Goal: Transaction & Acquisition: Purchase product/service

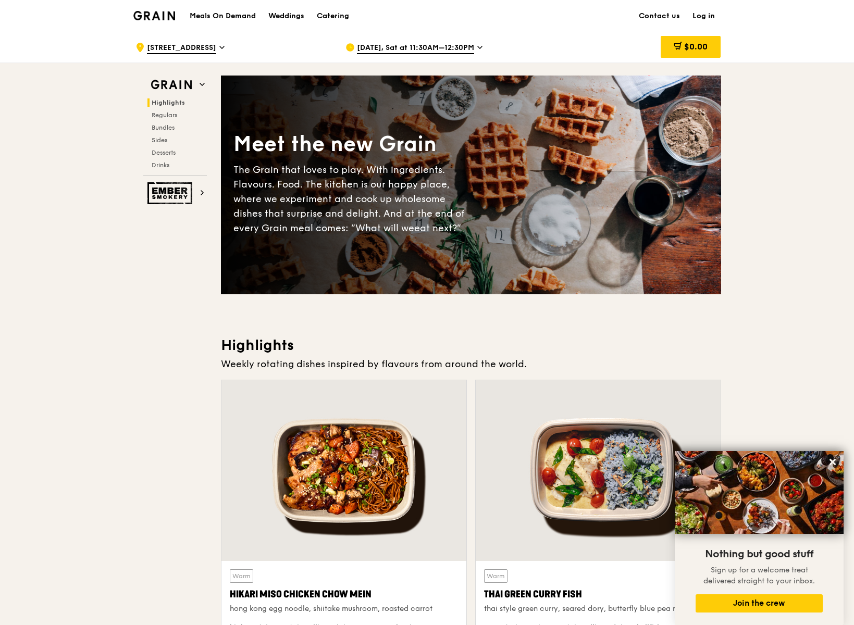
click at [701, 17] on link "Log in" at bounding box center [703, 16] width 35 height 31
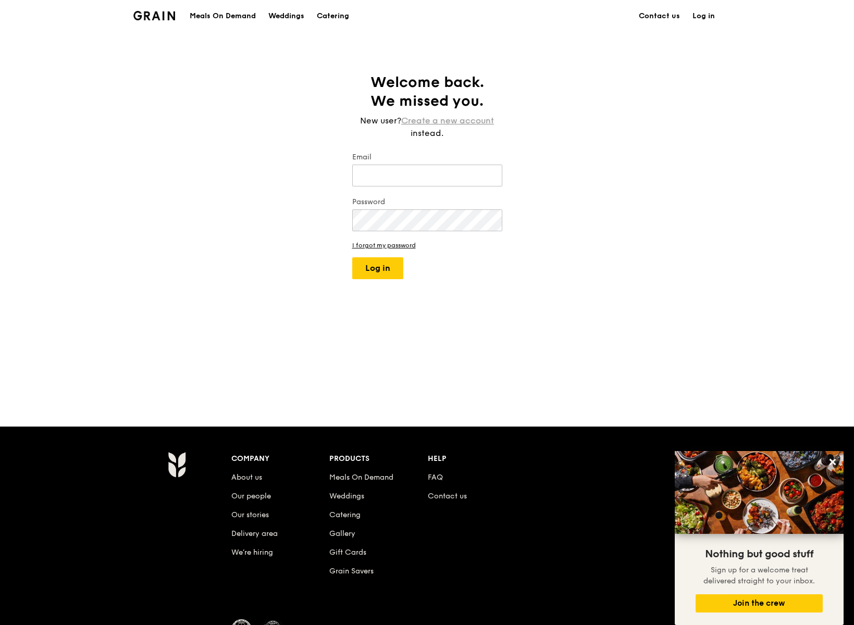
click at [460, 117] on link "Create a new account" at bounding box center [447, 121] width 93 height 13
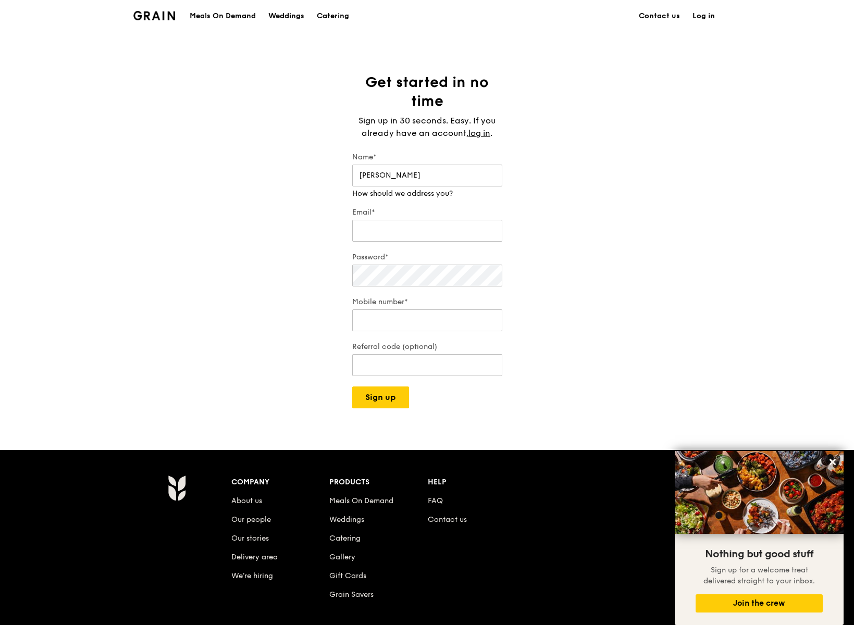
type input "[PERSON_NAME]"
type input "[PERSON_NAME][EMAIL_ADDRESS][DOMAIN_NAME]"
type input "98598050"
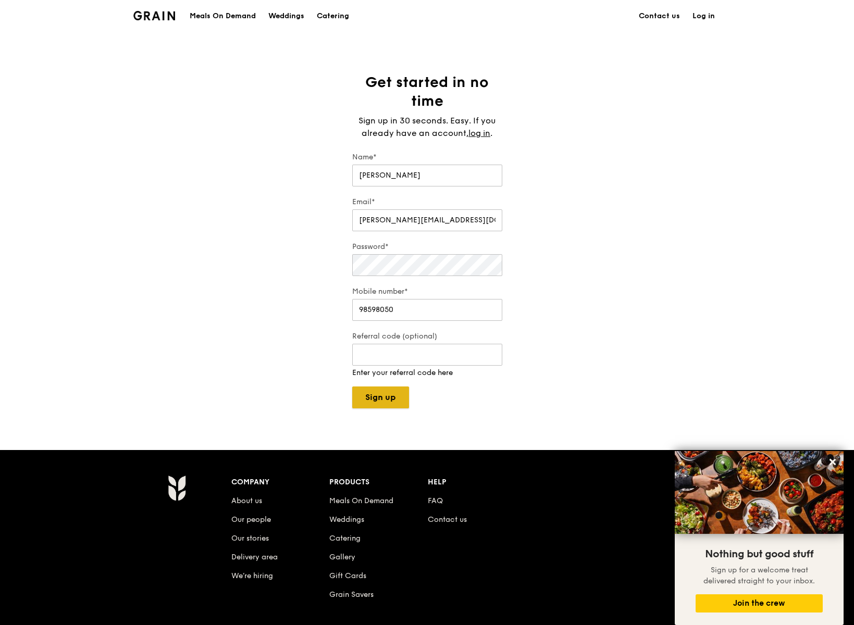
click at [379, 401] on div "Grain logo Meals On Demand Weddings Catering Contact us Log in Get started in n…" at bounding box center [427, 370] width 854 height 740
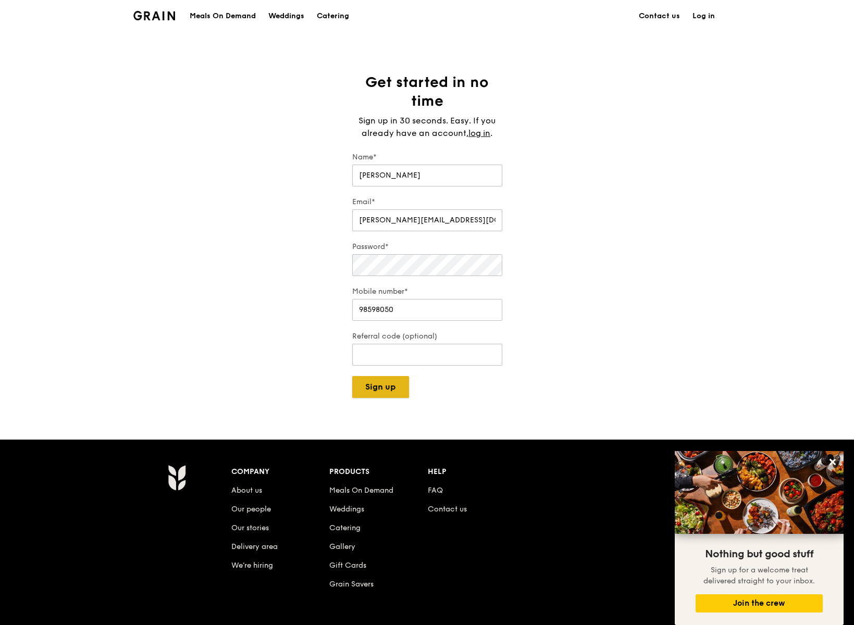
click at [384, 392] on button "Sign up" at bounding box center [380, 387] width 57 height 22
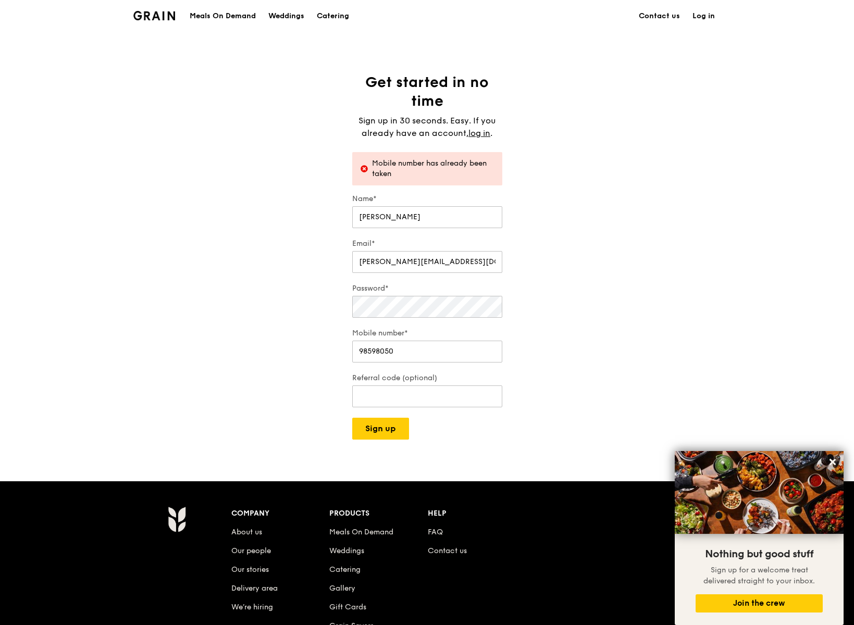
click at [693, 11] on link "Log in" at bounding box center [703, 16] width 35 height 31
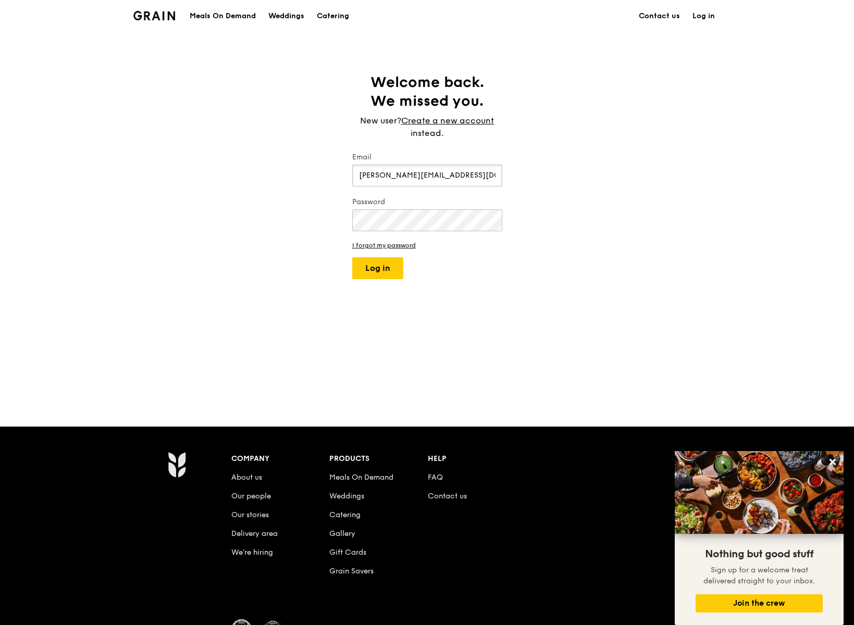
type input "[PERSON_NAME][EMAIL_ADDRESS][DOMAIN_NAME]"
click at [352, 257] on button "Log in" at bounding box center [377, 268] width 51 height 22
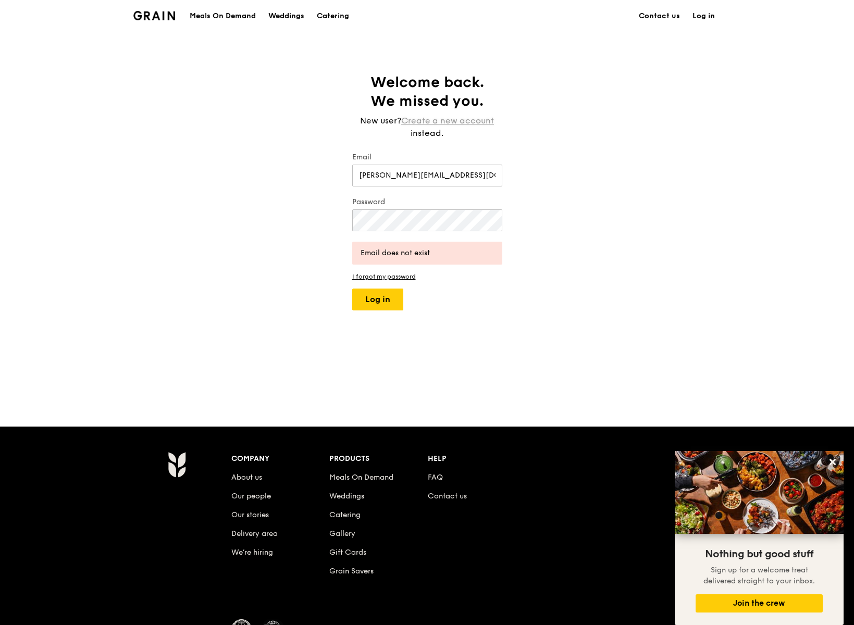
click at [465, 118] on link "Create a new account" at bounding box center [447, 121] width 93 height 13
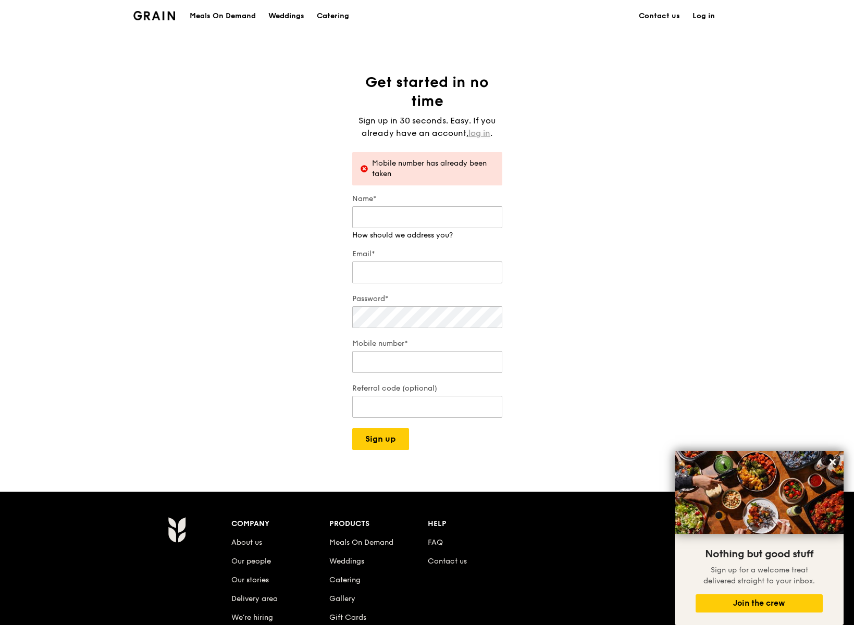
click at [488, 138] on link "log in" at bounding box center [479, 133] width 22 height 13
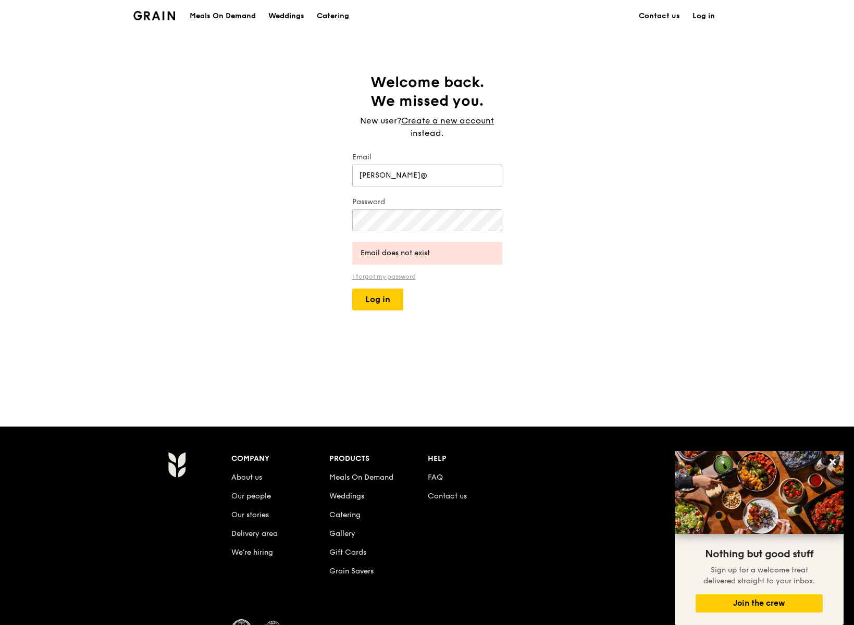
type input "jamie@"
click at [406, 278] on link "I forgot my password" at bounding box center [427, 276] width 150 height 7
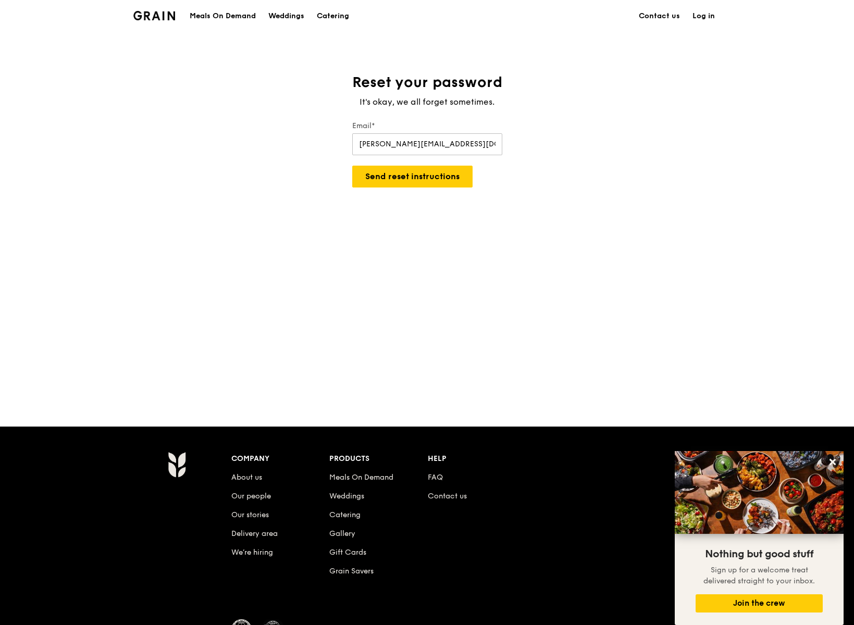
type input "jamie@jamielyy.com"
click at [352, 166] on button "Send reset instructions" at bounding box center [412, 177] width 120 height 22
click at [700, 13] on link "Log in" at bounding box center [703, 16] width 35 height 31
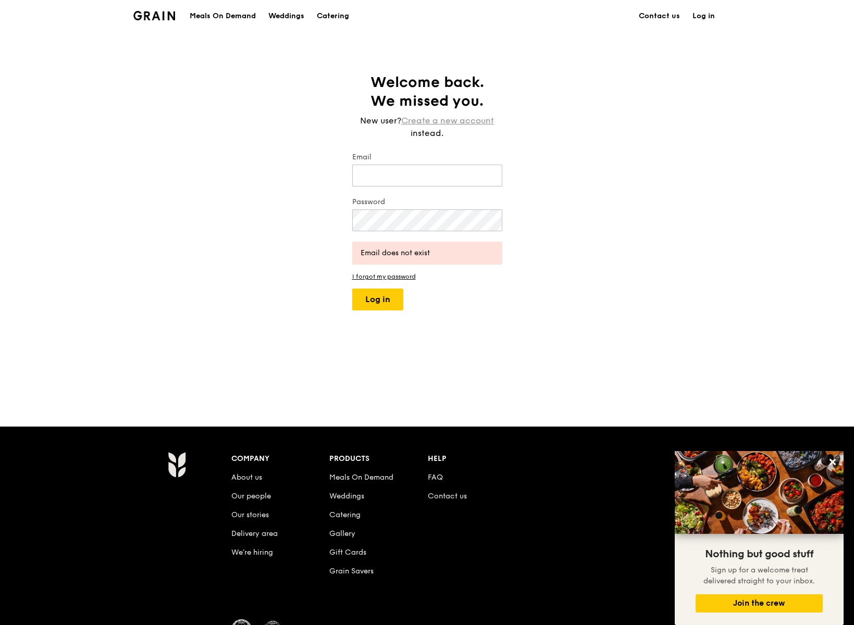
click at [448, 119] on link "Create a new account" at bounding box center [447, 121] width 93 height 13
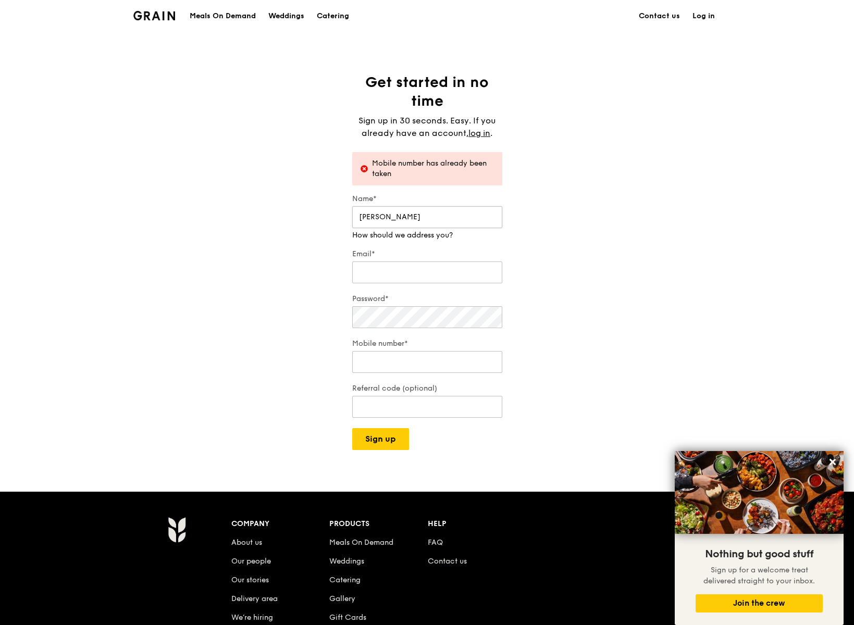
type input "Jamie"
type input "jamie@jamielyy.com"
click at [496, 362] on input "Mobile number*" at bounding box center [427, 352] width 150 height 22
type input "-1"
click at [492, 355] on input "-1" at bounding box center [427, 352] width 150 height 22
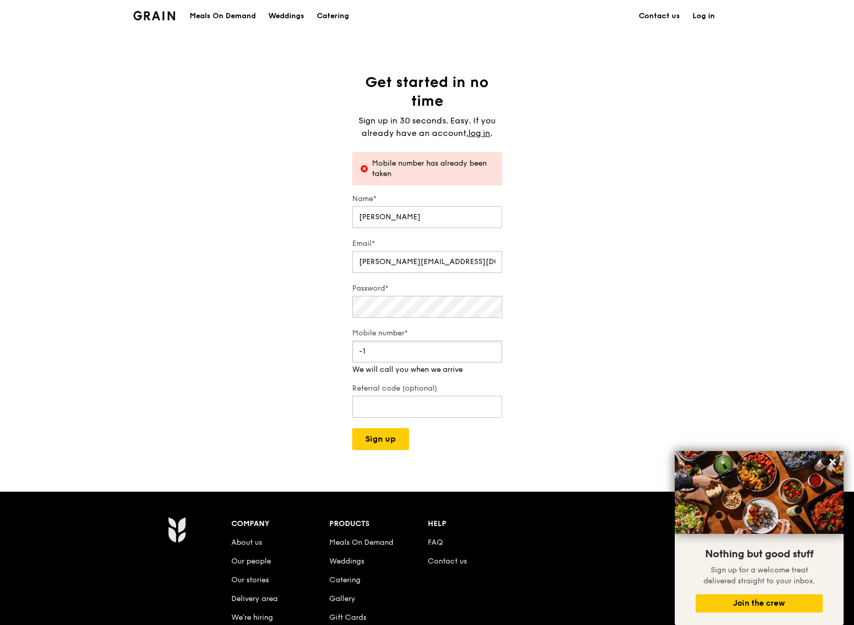
click at [466, 354] on input "-1" at bounding box center [427, 352] width 150 height 22
drag, startPoint x: 435, startPoint y: 351, endPoint x: 343, endPoint y: 351, distance: 92.2
click at [343, 351] on div "Get started in no time Sign up in 30 seconds. Easy. If you already have an acco…" at bounding box center [427, 261] width 854 height 377
type input "98598050"
click at [392, 437] on button "Sign up" at bounding box center [380, 439] width 57 height 22
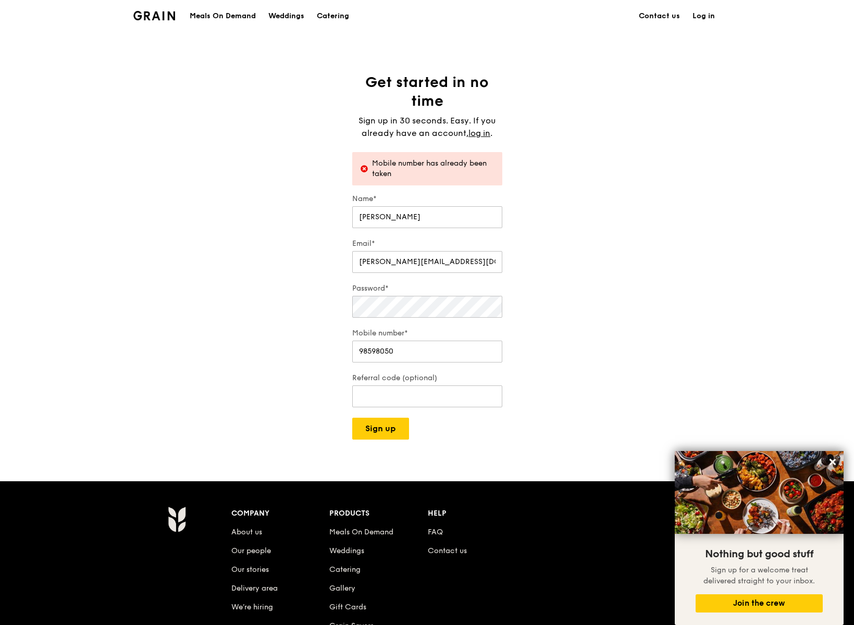
drag, startPoint x: 637, startPoint y: 334, endPoint x: 585, endPoint y: 261, distance: 89.7
click at [629, 319] on div "Get started in no time Sign up in 30 seconds. Easy. If you already have an acco…" at bounding box center [427, 256] width 854 height 367
click at [139, 11] on img at bounding box center [154, 15] width 42 height 9
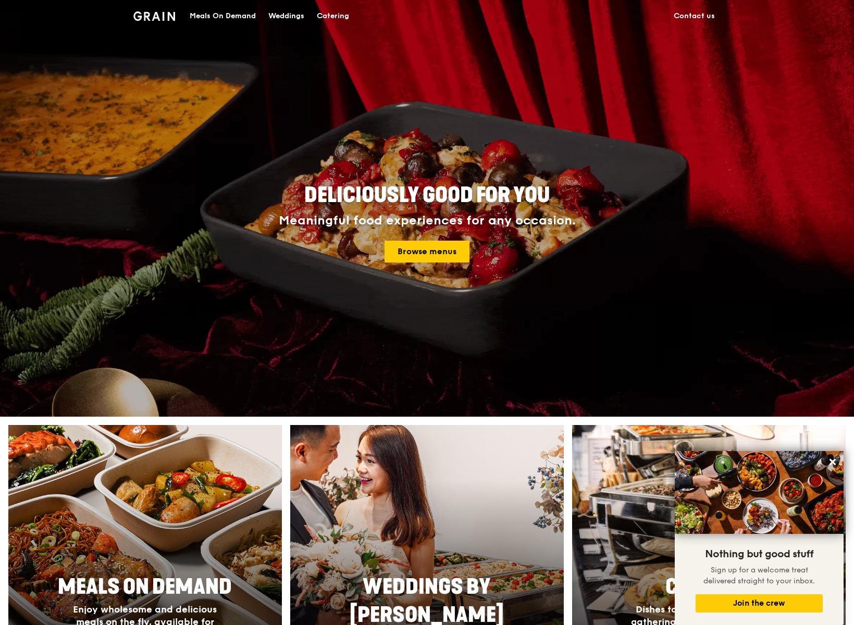
click at [200, 17] on div "Meals On Demand" at bounding box center [223, 16] width 66 height 31
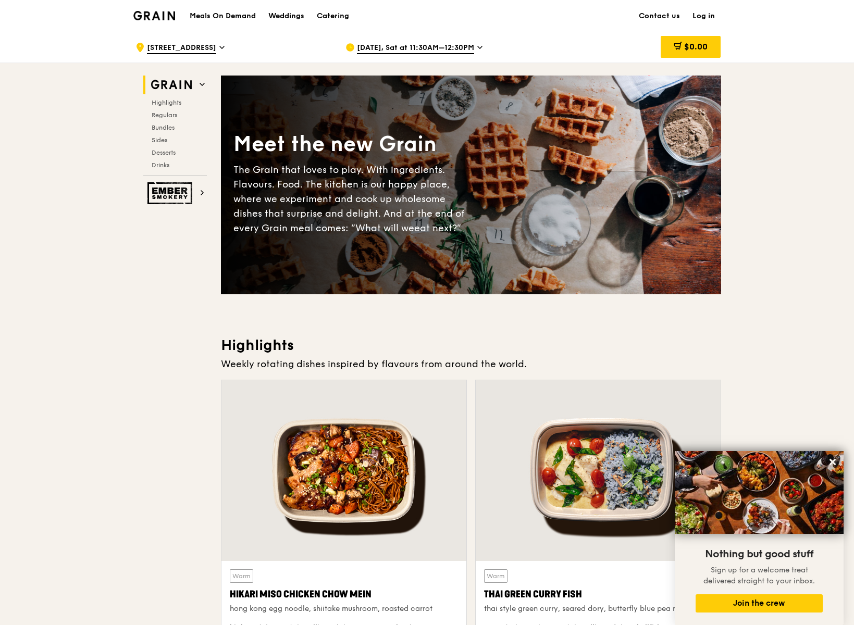
click at [705, 15] on link "Log in" at bounding box center [703, 16] width 35 height 31
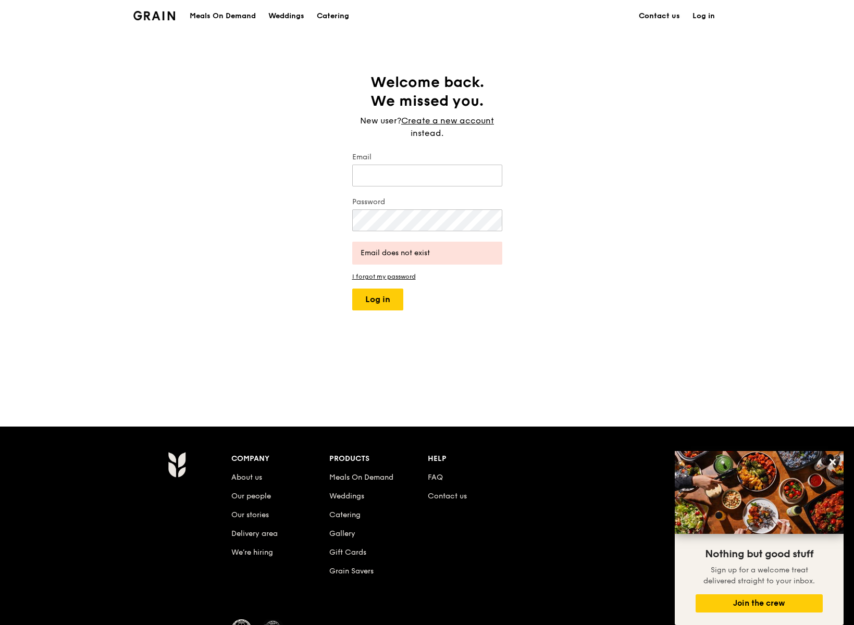
click at [674, 17] on link "Contact us" at bounding box center [660, 16] width 54 height 31
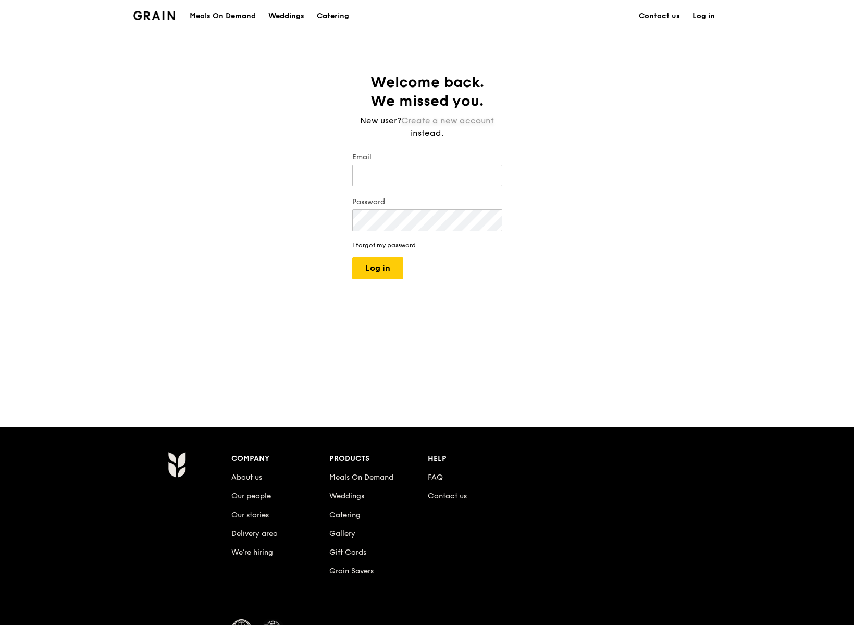
click at [451, 119] on link "Create a new account" at bounding box center [447, 121] width 93 height 13
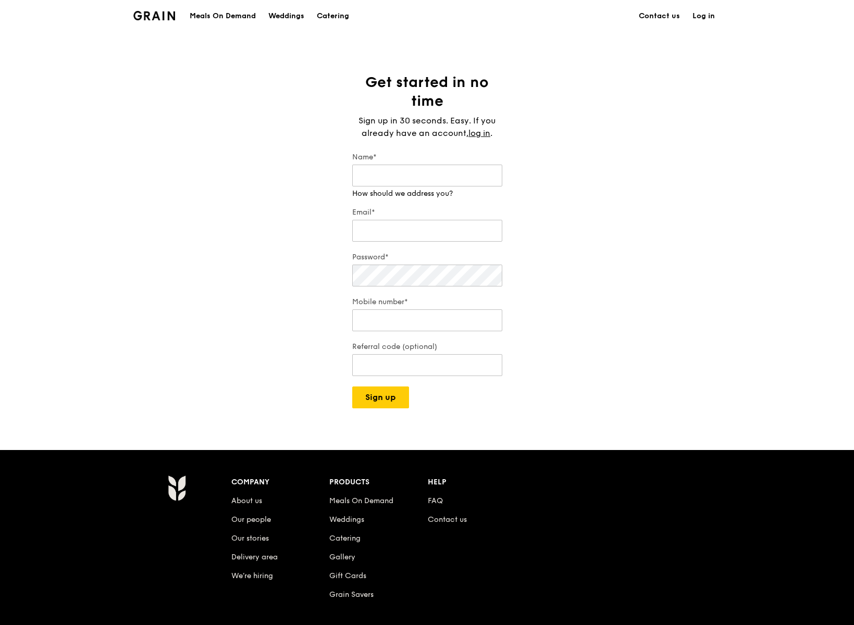
click at [703, 23] on link "Log in" at bounding box center [703, 16] width 35 height 31
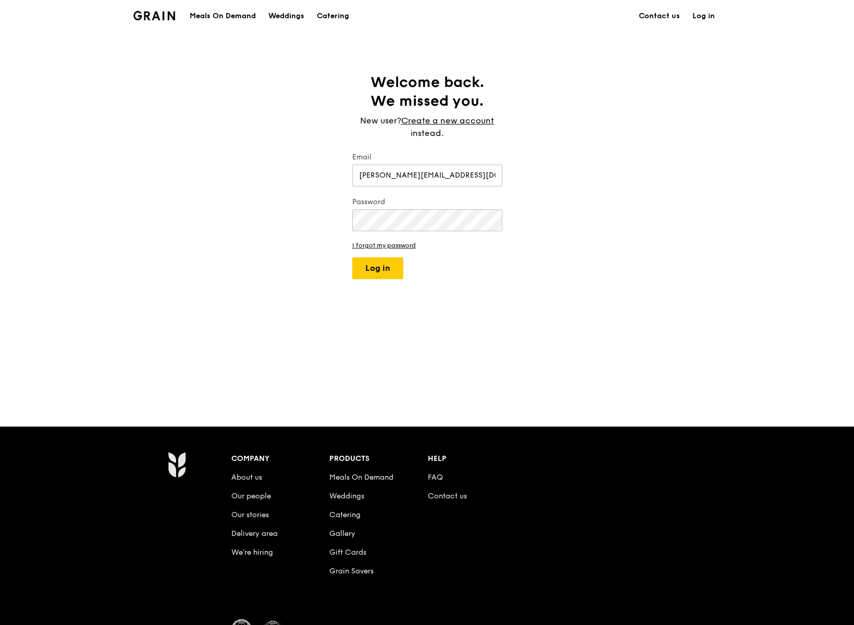
type input "jamie.limyinyin@gmail.com"
click at [352, 257] on button "Log in" at bounding box center [377, 268] width 51 height 22
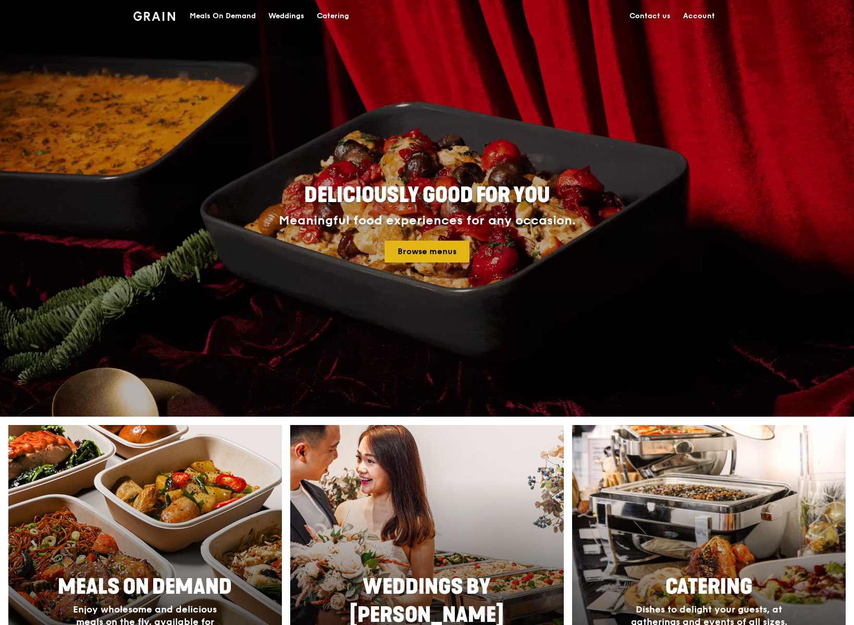
click at [437, 252] on link "Browse menus" at bounding box center [427, 252] width 85 height 22
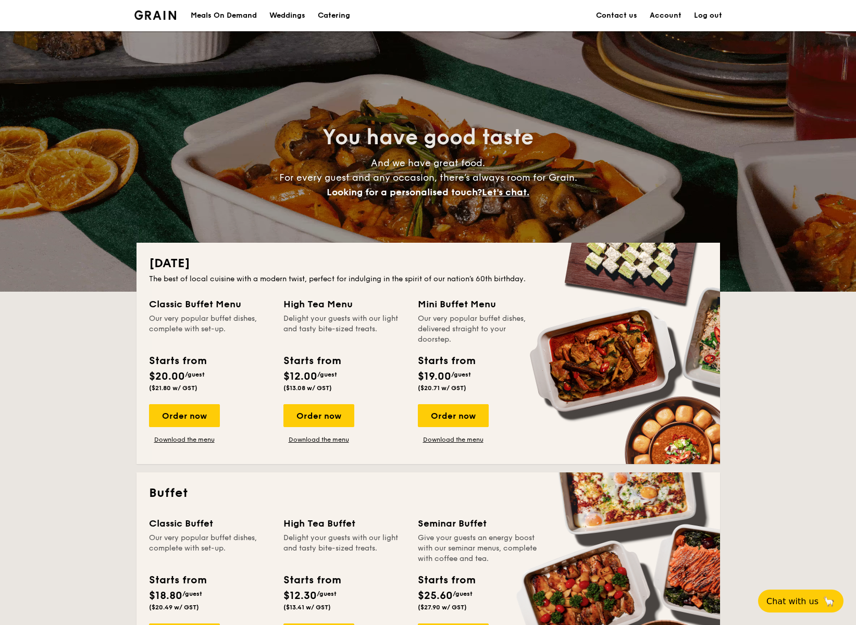
click at [223, 17] on div "Meals On Demand" at bounding box center [224, 15] width 66 height 31
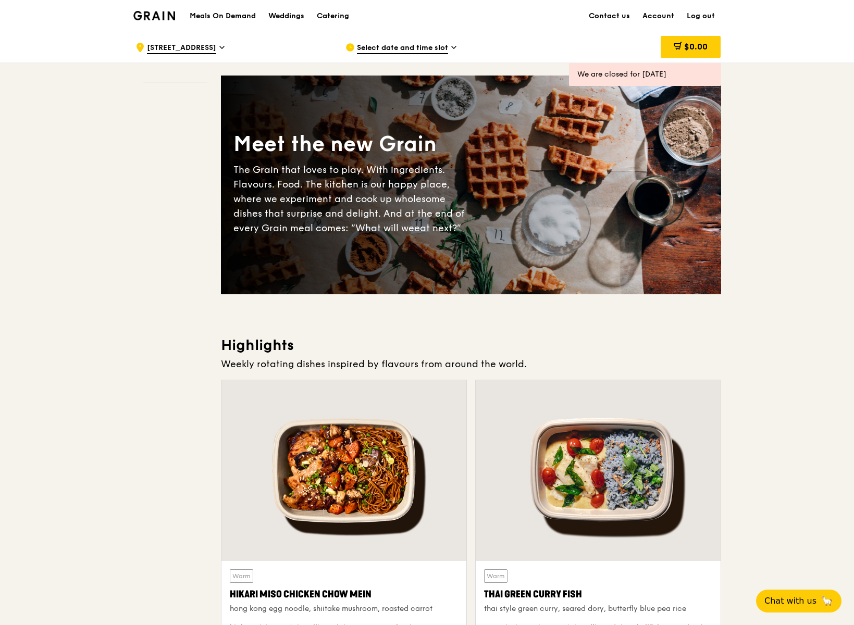
click at [391, 50] on span "Select date and time slot" at bounding box center [402, 48] width 91 height 11
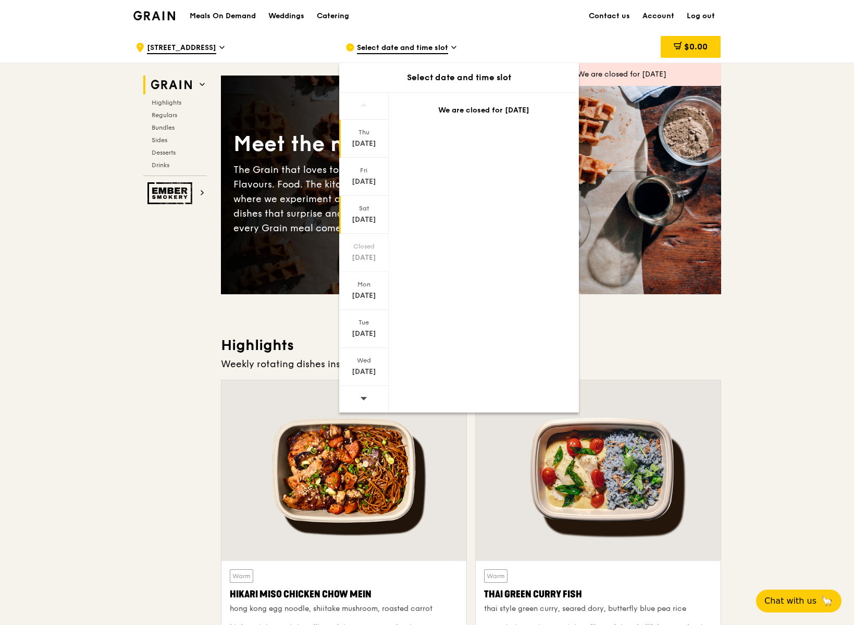
click at [370, 221] on div "[DATE]" at bounding box center [364, 220] width 46 height 10
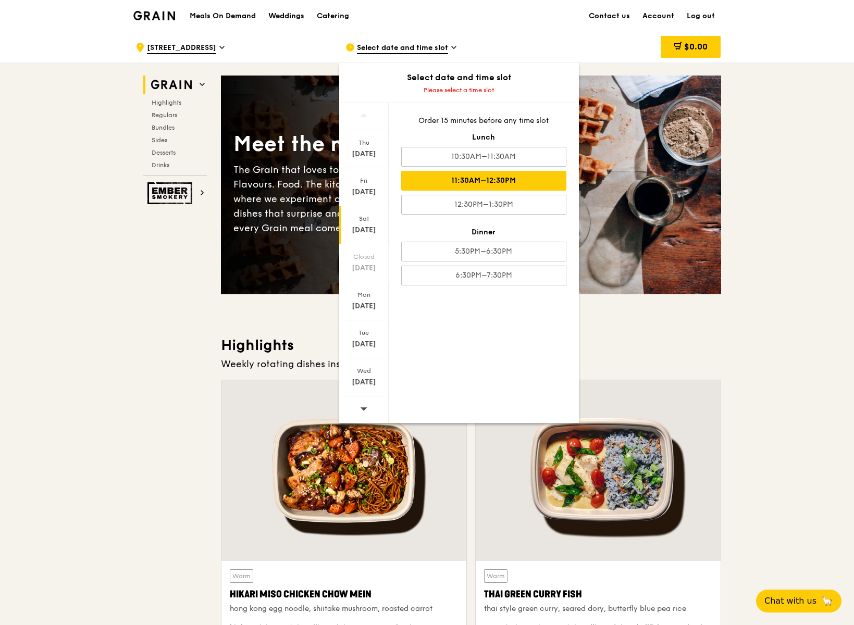
click at [529, 178] on div "11:30AM–12:30PM" at bounding box center [483, 181] width 165 height 20
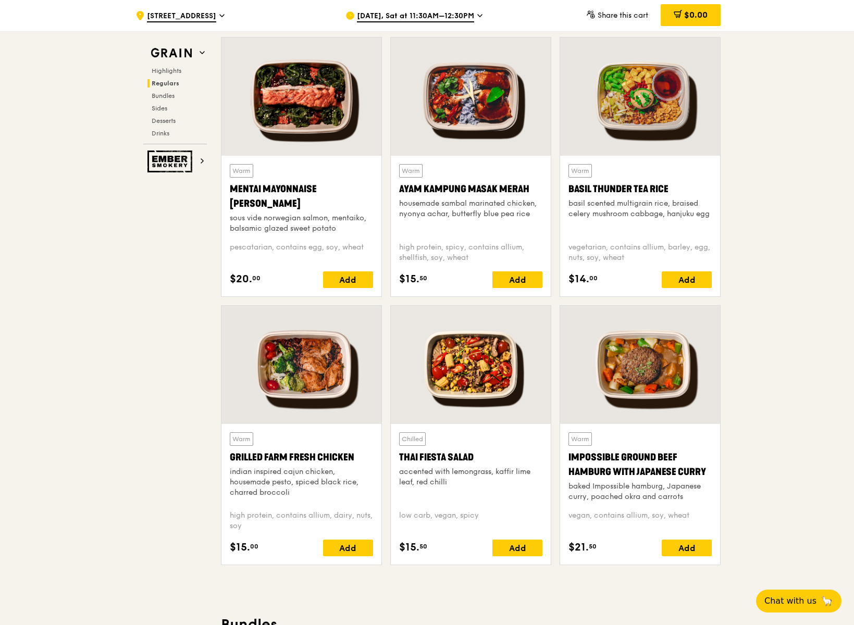
scroll to position [926, 0]
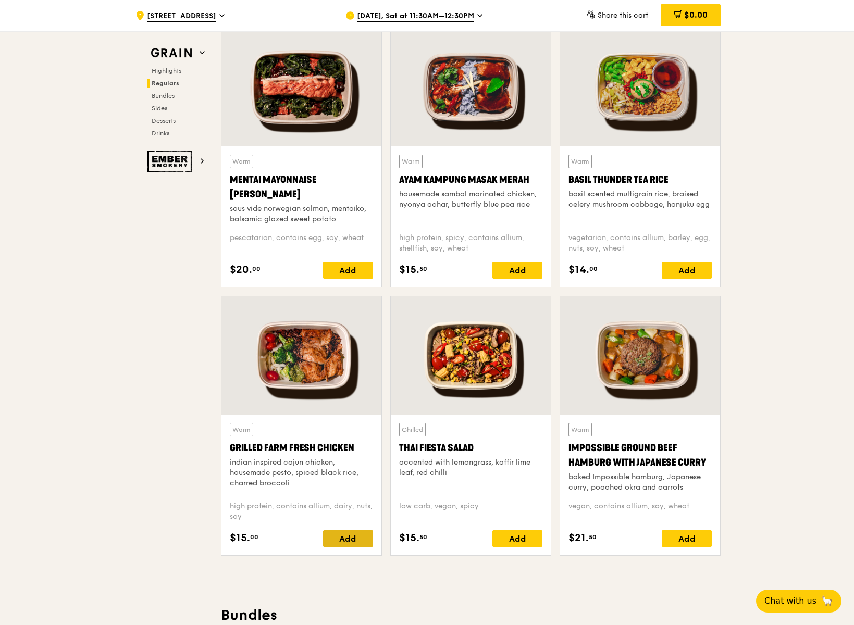
click at [346, 541] on div "Add" at bounding box center [348, 538] width 50 height 17
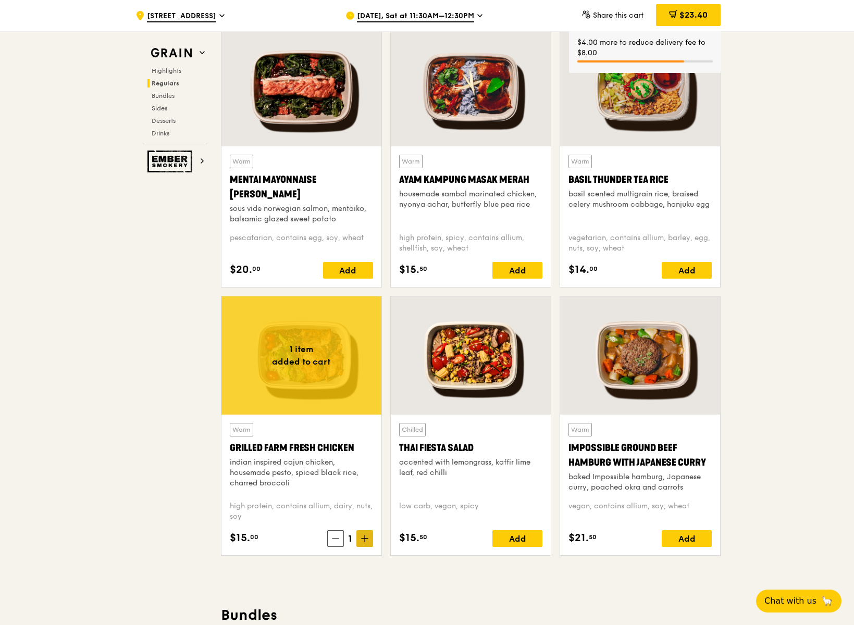
click at [365, 539] on icon at bounding box center [365, 539] width 6 height 0
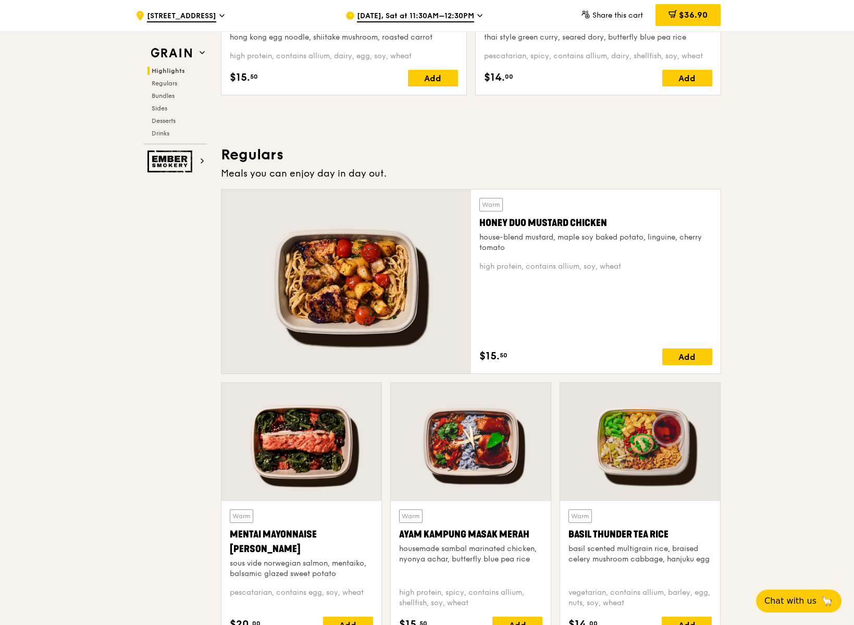
scroll to position [571, 0]
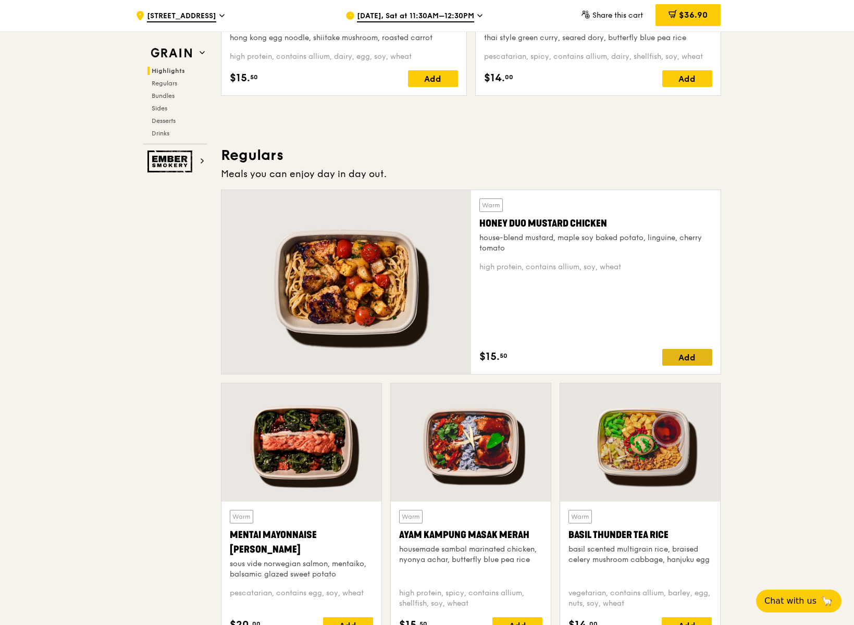
click at [682, 356] on div "Add" at bounding box center [687, 357] width 50 height 17
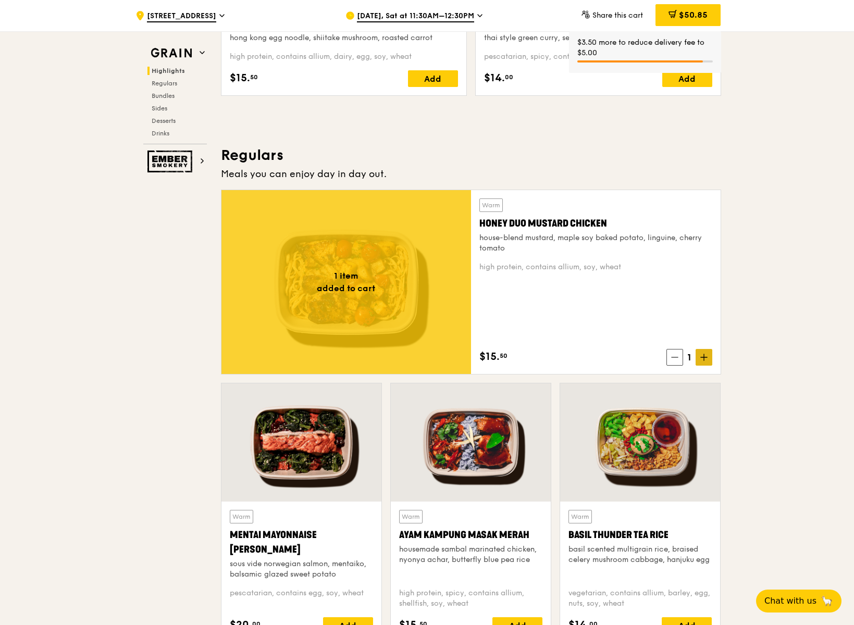
click at [704, 356] on icon at bounding box center [703, 357] width 7 height 7
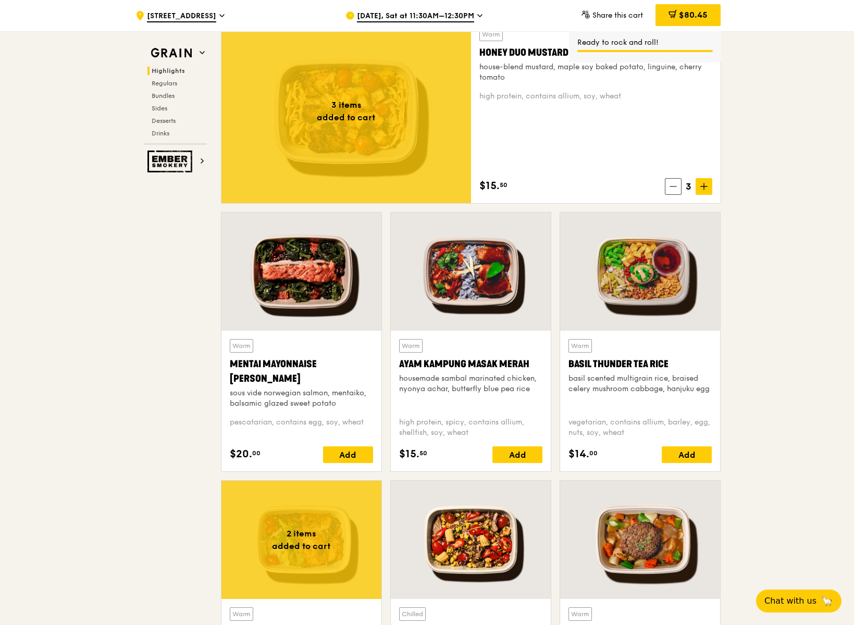
scroll to position [794, 0]
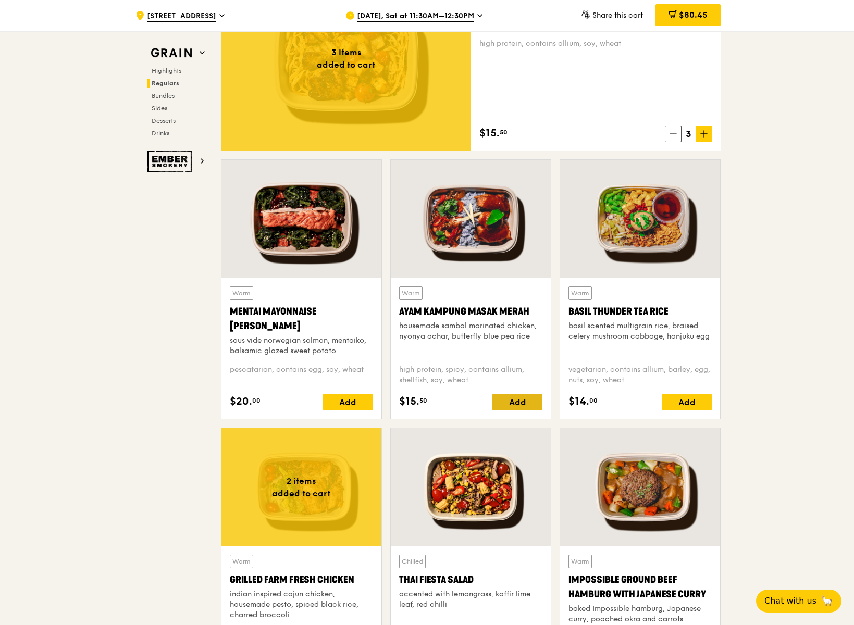
click at [503, 402] on div "Add" at bounding box center [517, 402] width 50 height 17
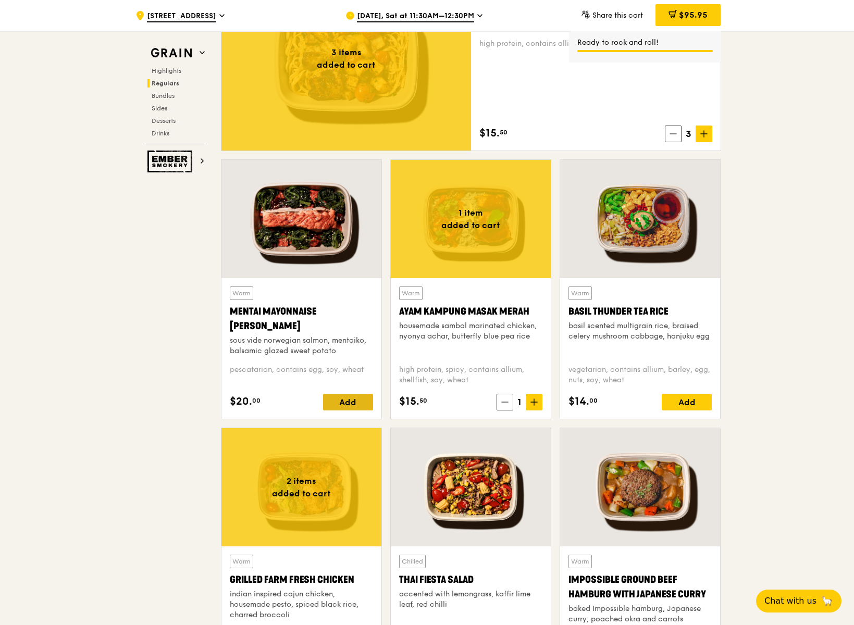
click at [349, 406] on div "Add" at bounding box center [348, 402] width 50 height 17
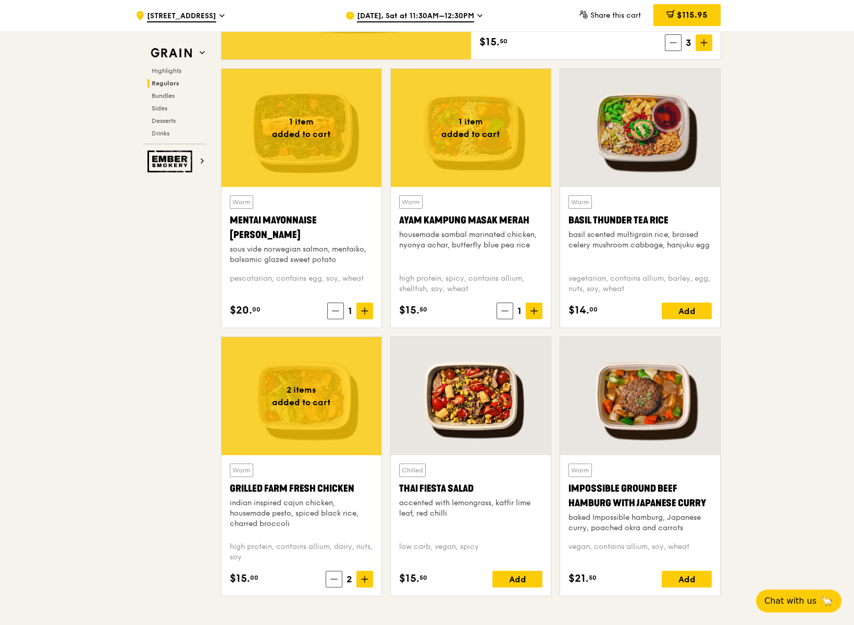
scroll to position [787, 0]
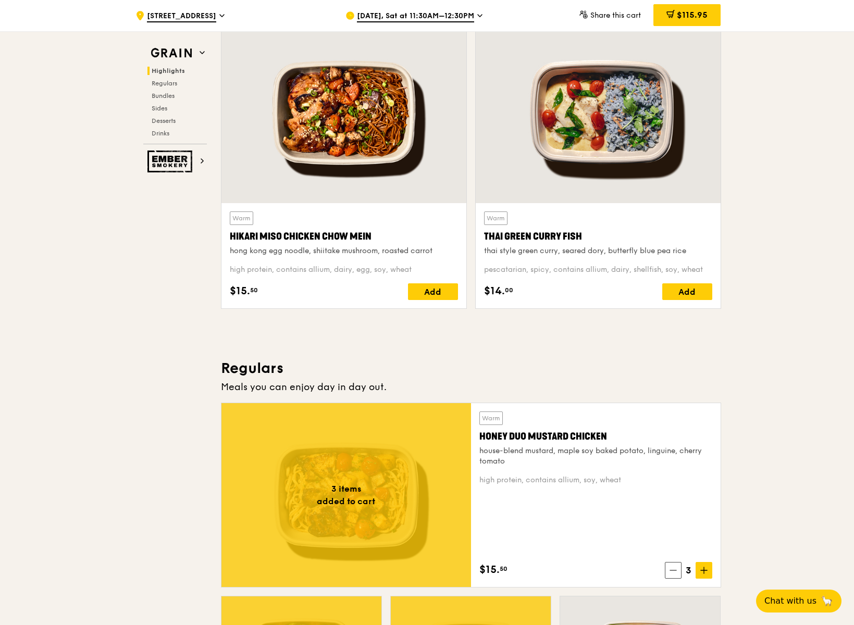
scroll to position [139, 0]
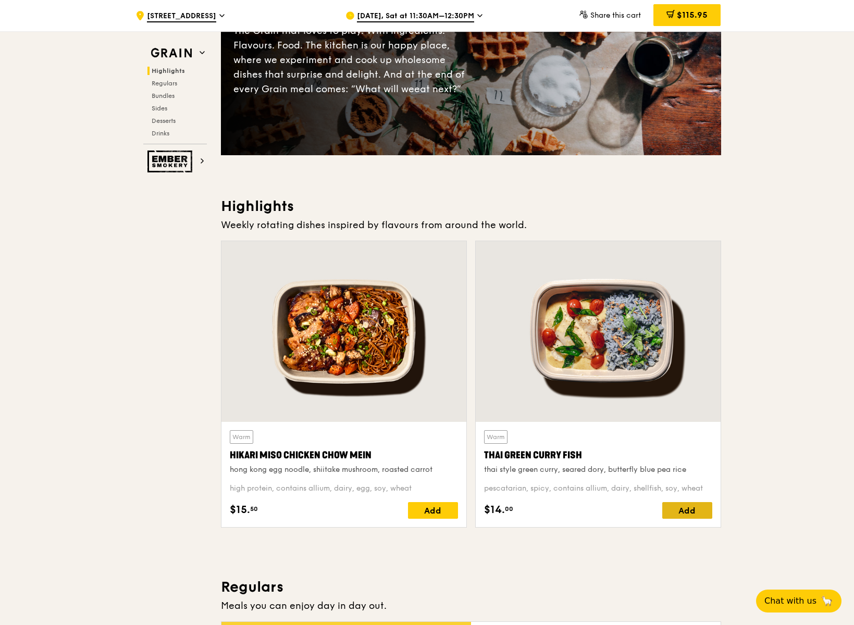
click at [698, 512] on div "Add" at bounding box center [687, 510] width 50 height 17
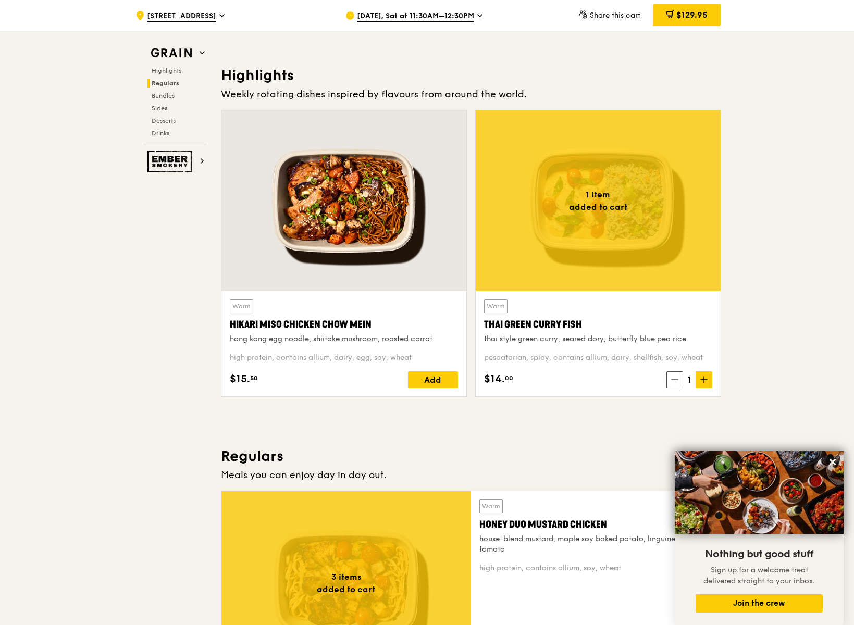
scroll to position [0, 0]
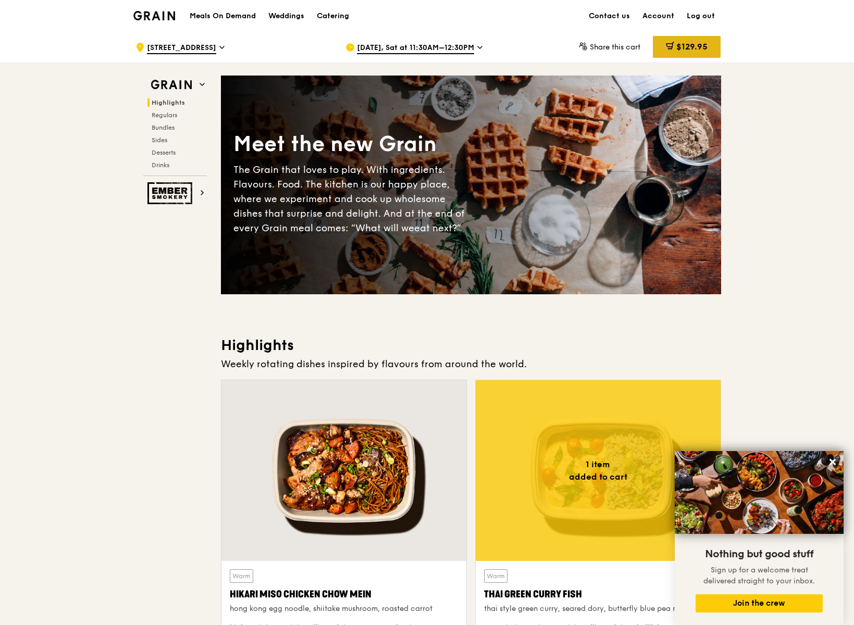
click at [690, 51] on span "$129.95" at bounding box center [691, 47] width 31 height 10
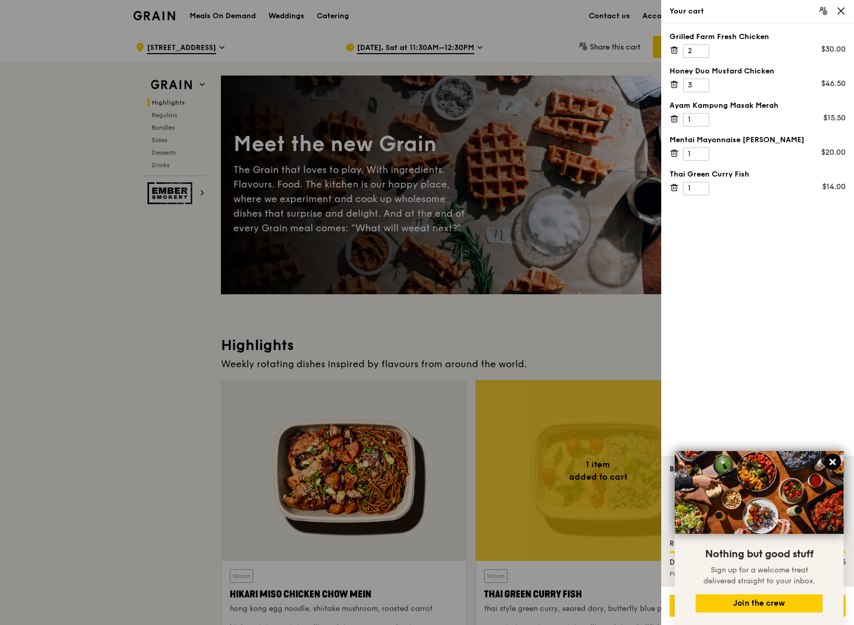
click at [832, 459] on icon at bounding box center [832, 462] width 9 height 9
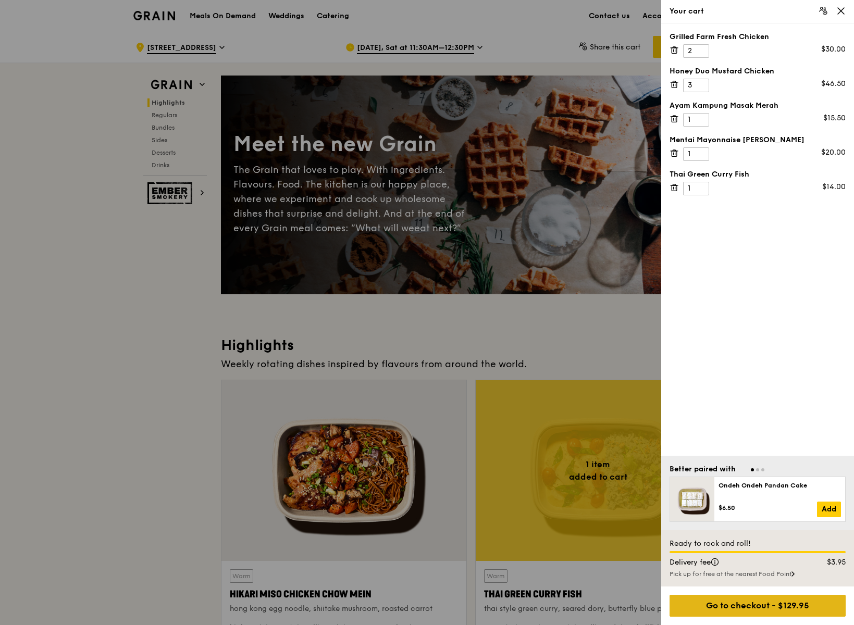
click at [781, 607] on div "Go to checkout - $129.95" at bounding box center [758, 606] width 176 height 22
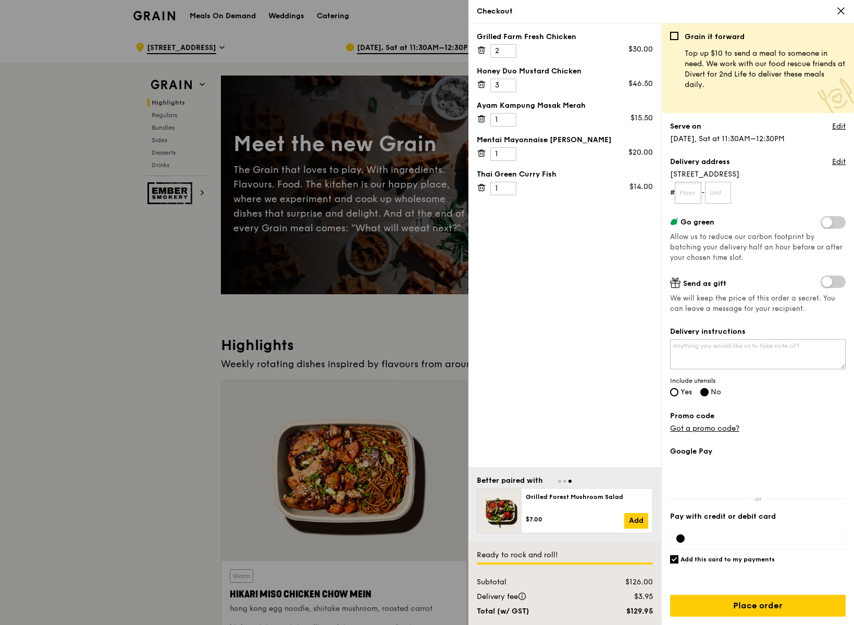
click at [692, 195] on input "text" at bounding box center [688, 193] width 27 height 22
paste input "#01-00"
type input "#01"
click at [725, 195] on input "text" at bounding box center [718, 193] width 27 height 22
type input "00"
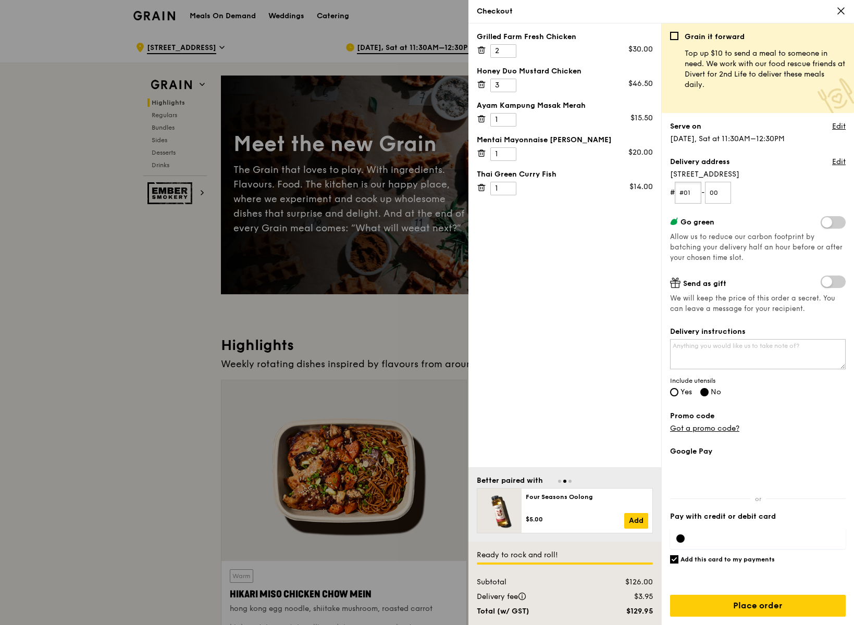
click at [686, 194] on input "#01" at bounding box center [688, 193] width 27 height 22
type input "01"
click at [772, 188] on form "# 01 - 00" at bounding box center [758, 193] width 176 height 22
click at [841, 223] on span at bounding box center [833, 222] width 25 height 13
click at [823, 224] on input "checkbox" at bounding box center [823, 224] width 0 height 0
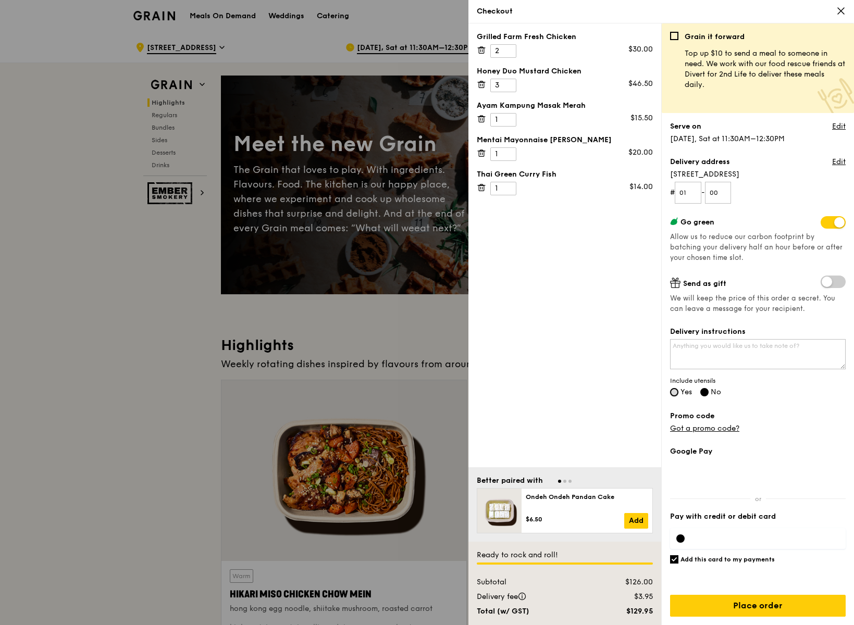
click at [675, 393] on input "Yes" at bounding box center [674, 392] width 8 height 8
radio input "true"
radio input "false"
click at [835, 125] on link "Edit" at bounding box center [839, 126] width 14 height 10
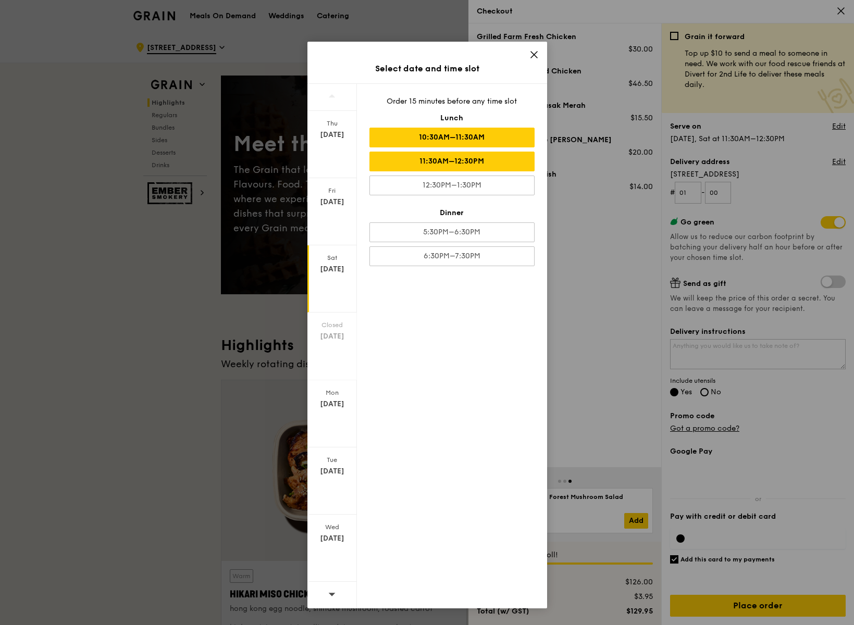
click at [510, 139] on div "10:30AM–11:30AM" at bounding box center [451, 138] width 165 height 20
click at [499, 160] on div "11:30AM–12:30PM" at bounding box center [451, 162] width 165 height 20
click at [342, 296] on div "[DATE]" at bounding box center [332, 278] width 50 height 67
click at [487, 132] on div "10:30AM–11:30AM" at bounding box center [451, 138] width 165 height 20
click at [535, 56] on icon at bounding box center [534, 55] width 6 height 6
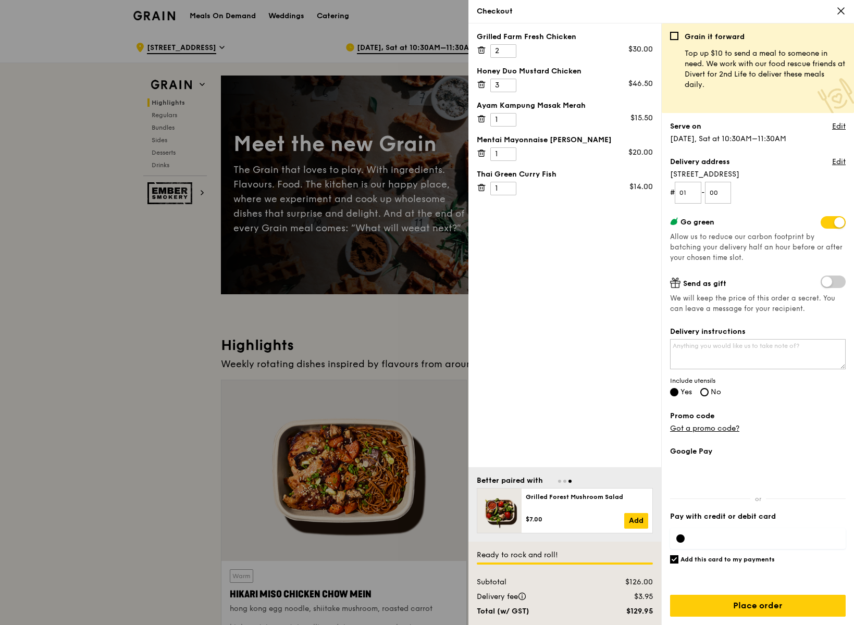
click at [834, 221] on span at bounding box center [833, 222] width 25 height 13
click at [823, 224] on input "checkbox" at bounding box center [823, 224] width 0 height 0
click at [836, 128] on link "Edit" at bounding box center [839, 126] width 14 height 10
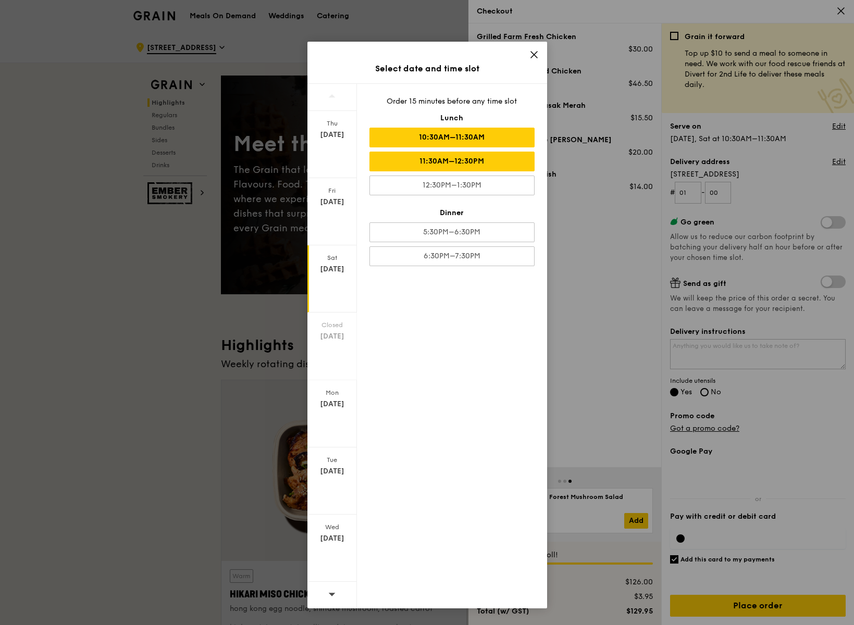
click at [492, 165] on div "11:30AM–12:30PM" at bounding box center [451, 162] width 165 height 20
click at [492, 145] on div "10:30AM–11:30AM" at bounding box center [451, 138] width 165 height 20
click at [475, 156] on div "11:30AM–12:30PM" at bounding box center [451, 162] width 165 height 20
click at [536, 52] on icon at bounding box center [534, 55] width 6 height 6
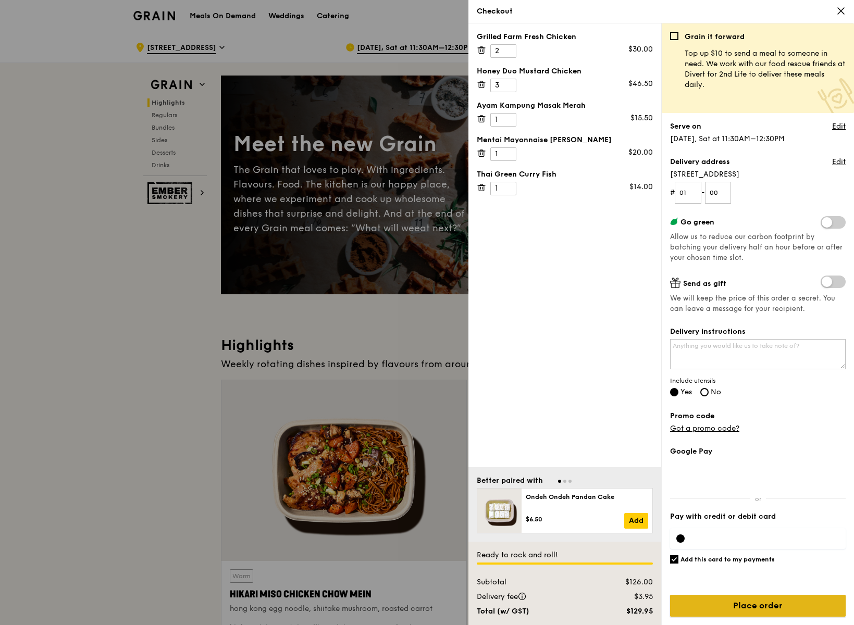
click at [732, 603] on input "Place order" at bounding box center [758, 606] width 176 height 22
click at [746, 606] on input "Place order" at bounding box center [758, 606] width 176 height 22
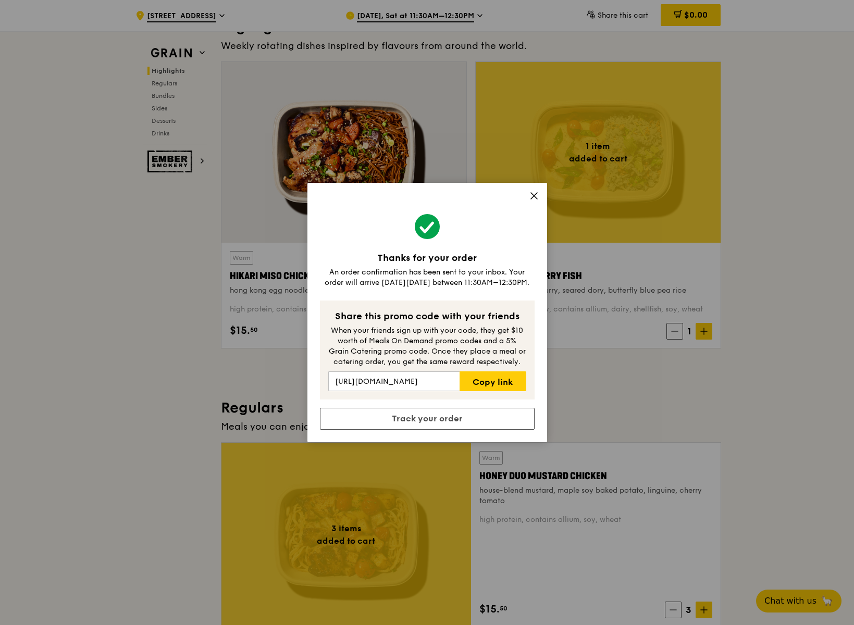
scroll to position [410, 0]
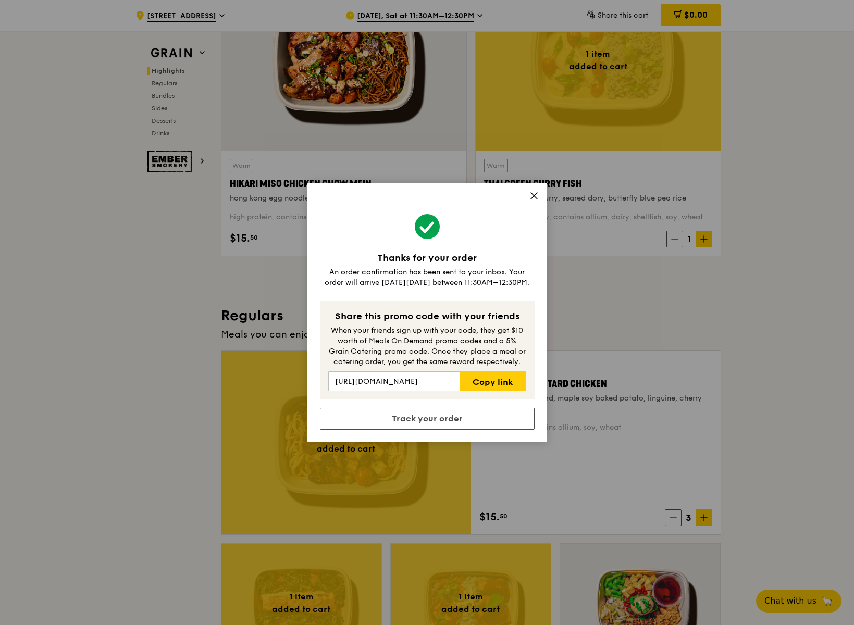
click at [535, 193] on icon at bounding box center [533, 195] width 9 height 9
